Goal: Information Seeking & Learning: Learn about a topic

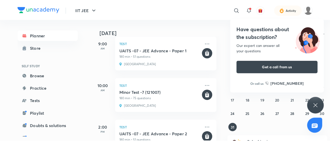
scroll to position [96, 0]
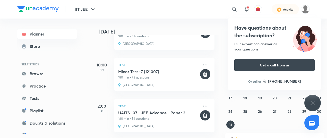
click at [308, 106] on div "Have questions about the subscription? Our expert can answer all your questions…" at bounding box center [313, 103] width 16 height 16
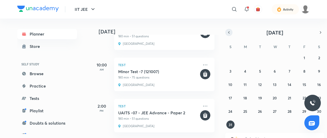
click at [231, 31] on button "button" at bounding box center [228, 32] width 7 height 7
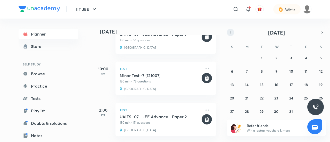
click at [231, 31] on icon "button" at bounding box center [230, 32] width 4 height 5
click at [248, 110] on abbr "30" at bounding box center [247, 111] width 4 height 5
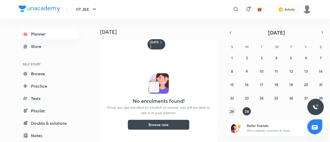
click at [232, 110] on abbr "29" at bounding box center [232, 111] width 4 height 5
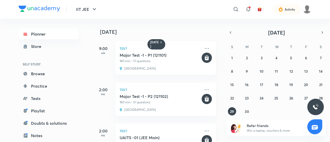
click at [301, 96] on div "1 2 3 4 5 6 7 8 9 10 11 12 13 14 15 16 17 18 19 20 21 22 23 24 25 26 27 28 29 3…" at bounding box center [276, 85] width 99 height 62
click at [302, 97] on button "27" at bounding box center [306, 98] width 8 height 8
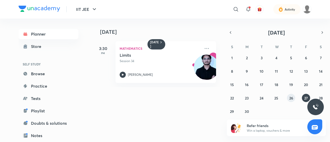
click at [290, 98] on abbr "26" at bounding box center [291, 98] width 4 height 5
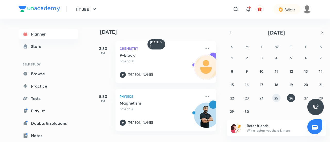
click at [273, 98] on button "25" at bounding box center [276, 98] width 8 height 8
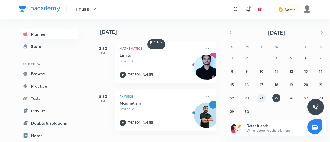
click at [260, 98] on abbr "24" at bounding box center [261, 98] width 4 height 5
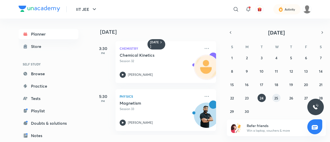
click at [273, 96] on button "25" at bounding box center [276, 98] width 8 height 8
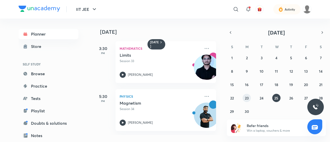
click at [247, 96] on abbr "23" at bounding box center [247, 98] width 4 height 5
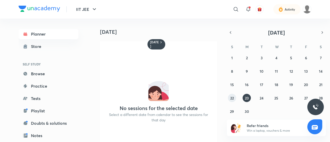
click at [234, 95] on button "22" at bounding box center [232, 98] width 8 height 8
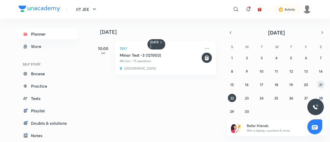
click at [322, 83] on abbr "21" at bounding box center [320, 84] width 3 height 5
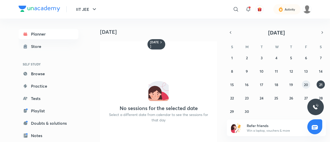
click at [307, 86] on abbr "20" at bounding box center [306, 84] width 4 height 5
click at [289, 86] on button "19" at bounding box center [291, 84] width 8 height 8
click at [277, 84] on abbr "18" at bounding box center [276, 84] width 4 height 5
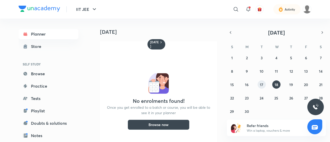
click at [260, 83] on abbr "17" at bounding box center [261, 84] width 3 height 5
click at [249, 84] on button "16" at bounding box center [246, 84] width 8 height 8
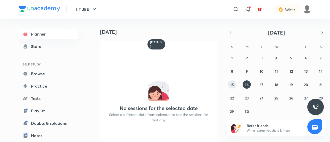
click at [232, 82] on abbr "15" at bounding box center [232, 84] width 4 height 5
click at [318, 70] on button "14" at bounding box center [320, 71] width 8 height 8
click at [263, 69] on button "10" at bounding box center [261, 71] width 8 height 8
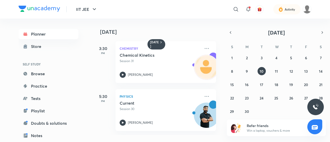
click at [239, 59] on div "1 2 3 4 5 6 7 8 9 10 11 12 13 14 15 16 17 18 19 20 21 22 23 24 25 26 27 28 29 3…" at bounding box center [276, 85] width 99 height 62
click at [237, 58] on div "1 2 3 4 5 6 7 8 9 10 11 12 13 14 15 16 17 18 19 20 21 22 23 24 25 26 27 28 29 3…" at bounding box center [276, 85] width 99 height 62
click at [234, 57] on button "1" at bounding box center [232, 58] width 8 height 8
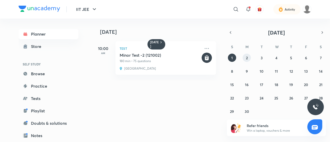
click at [244, 58] on button "2" at bounding box center [246, 58] width 8 height 8
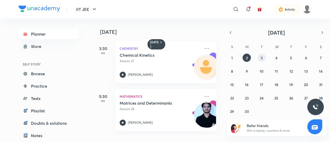
click at [259, 57] on button "3" at bounding box center [261, 58] width 8 height 8
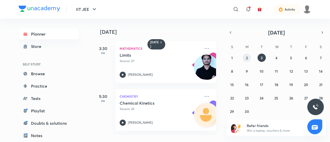
click at [247, 57] on abbr "2" at bounding box center [247, 57] width 2 height 5
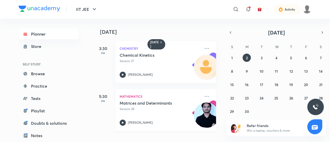
click at [127, 121] on div "[PERSON_NAME]" at bounding box center [160, 123] width 81 height 6
click at [120, 120] on div at bounding box center [123, 123] width 6 height 6
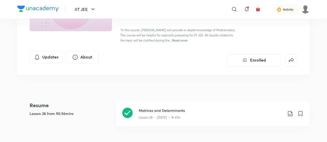
scroll to position [70, 0]
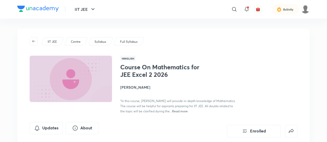
scroll to position [41, 0]
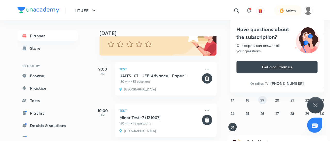
scroll to position [53, 0]
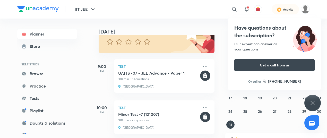
click at [319, 102] on div "Have questions about the subscription? Our expert can answer all your questions…" at bounding box center [313, 103] width 16 height 16
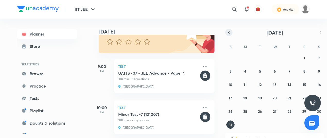
click at [230, 35] on button "button" at bounding box center [228, 32] width 7 height 7
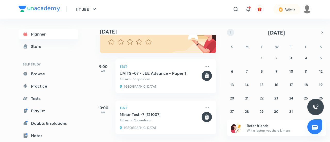
click at [230, 35] on button "button" at bounding box center [230, 32] width 7 height 7
click at [232, 58] on abbr "1" at bounding box center [232, 57] width 2 height 5
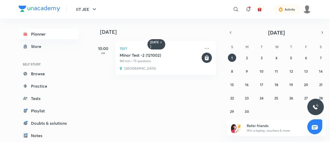
click at [251, 59] on div "1 2 3 4 5 6 7 8 9 10 11 12 13 14 15 16 17 18 19 20 21 22 23 24 25 26 27 28 29 3…" at bounding box center [276, 85] width 99 height 62
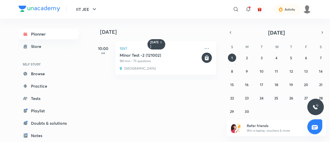
click at [251, 59] on div "1 2 3 4 5 6 7 8 9 10 11 12 13 14 15 16 17 18 19 20 21 22 23 24 25 26 27 28 29 3…" at bounding box center [276, 85] width 99 height 62
click at [246, 54] on button "2" at bounding box center [246, 58] width 8 height 8
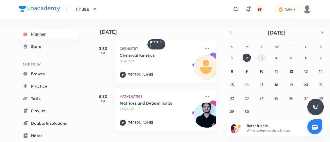
click at [263, 56] on button "3" at bounding box center [261, 58] width 8 height 8
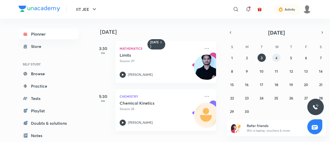
drag, startPoint x: 274, startPoint y: 55, endPoint x: 221, endPoint y: 36, distance: 56.5
click at [221, 36] on div "[DATE] [DATE] 3:30 PM Mathematics Limits Session 29 [PERSON_NAME] 5:30 PM Chemi…" at bounding box center [202, 77] width 218 height 116
click at [121, 72] on div at bounding box center [123, 75] width 6 height 6
click at [122, 73] on icon at bounding box center [123, 75] width 6 height 6
